Goal: Task Accomplishment & Management: Manage account settings

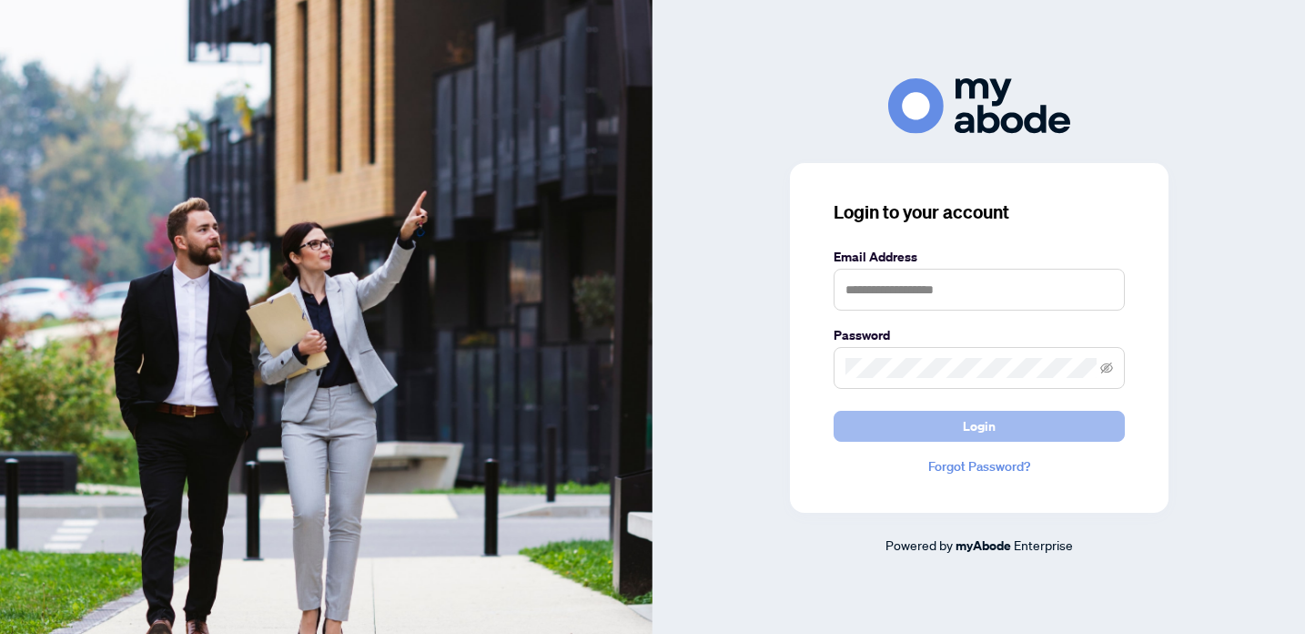
click at [982, 422] on span "Login" at bounding box center [979, 425] width 33 height 29
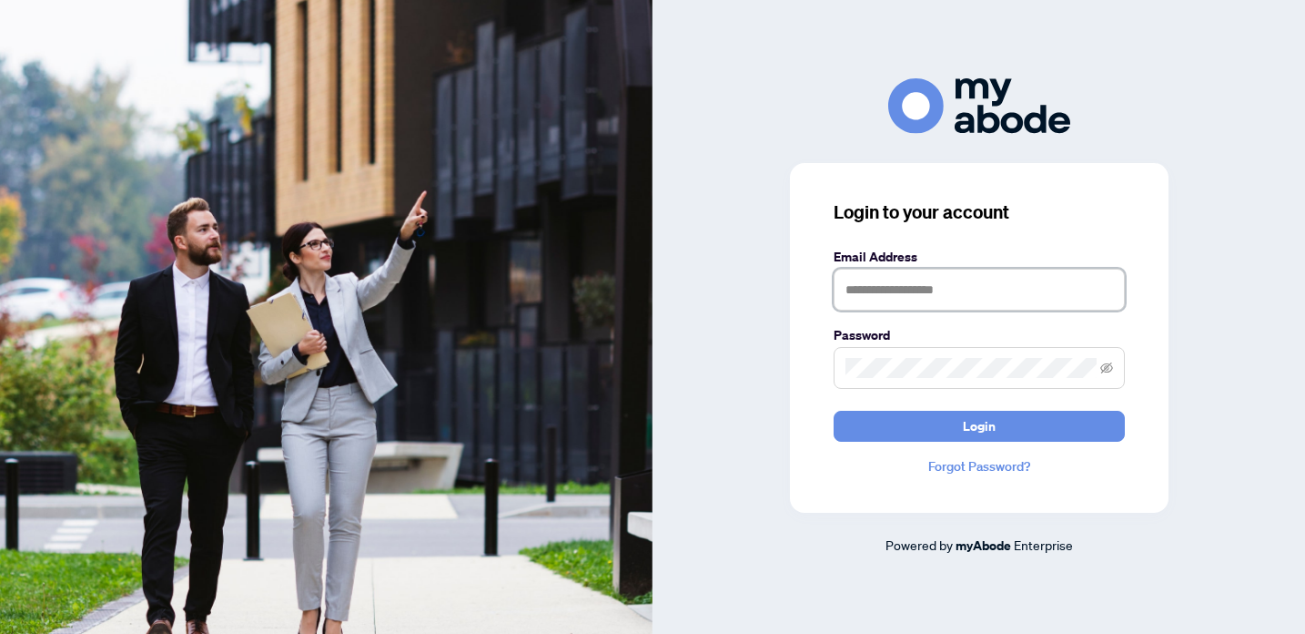
click at [848, 294] on input "text" at bounding box center [979, 290] width 291 height 42
type input "**********"
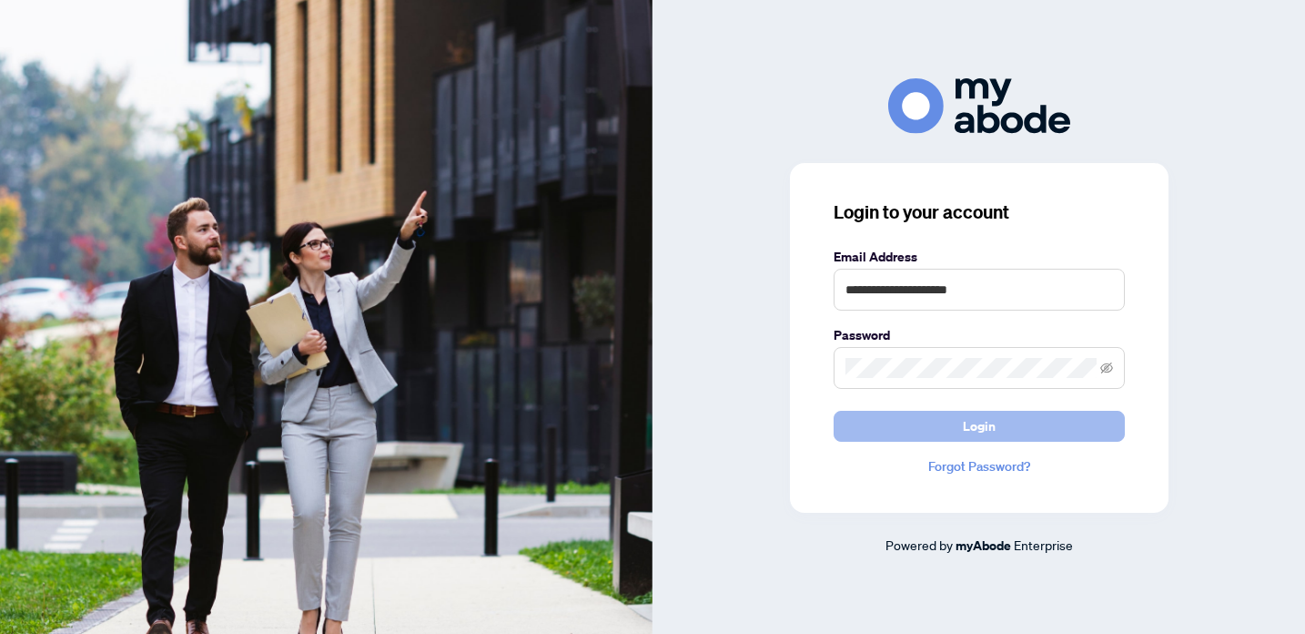
click at [982, 425] on span "Login" at bounding box center [979, 425] width 33 height 29
click at [1104, 369] on icon "eye-invisible" at bounding box center [1107, 367] width 13 height 11
click at [990, 427] on span "Login" at bounding box center [979, 425] width 33 height 29
